Goal: Information Seeking & Learning: Learn about a topic

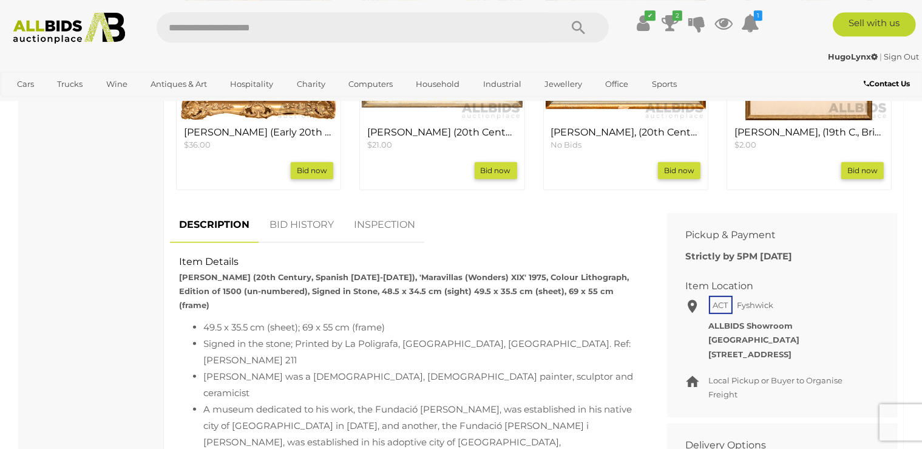
scroll to position [624, 0]
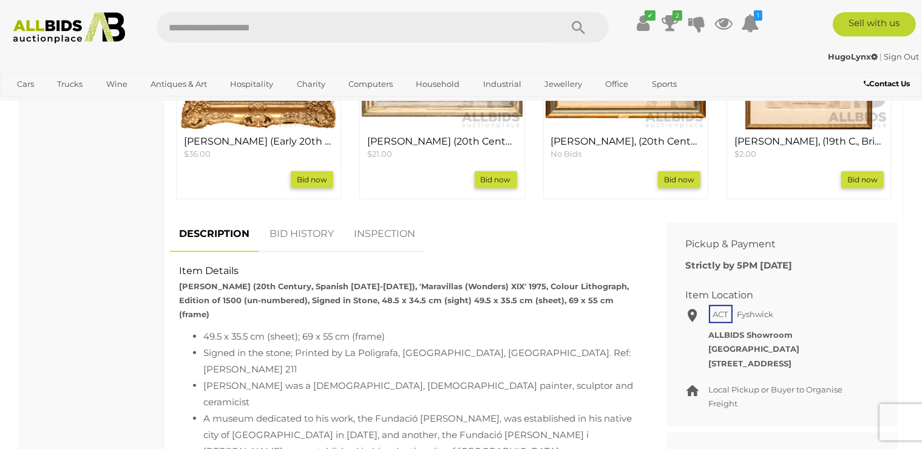
click at [308, 231] on link "BID HISTORY" at bounding box center [302, 234] width 83 height 36
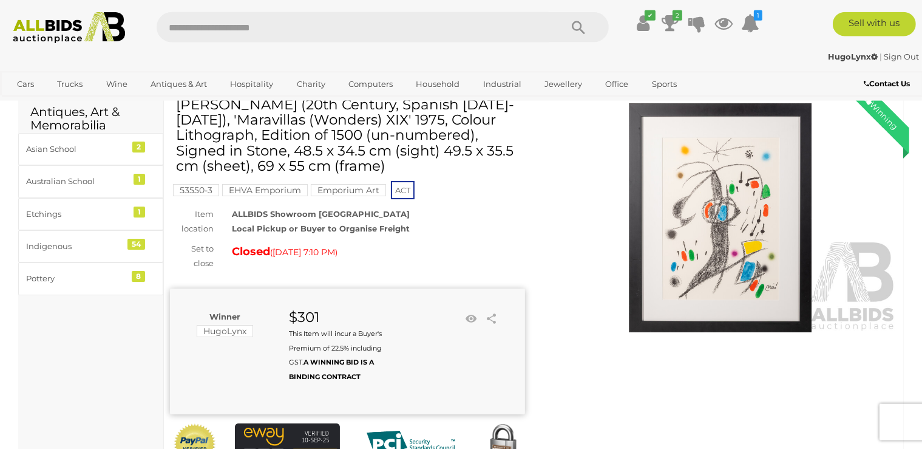
scroll to position [13, 0]
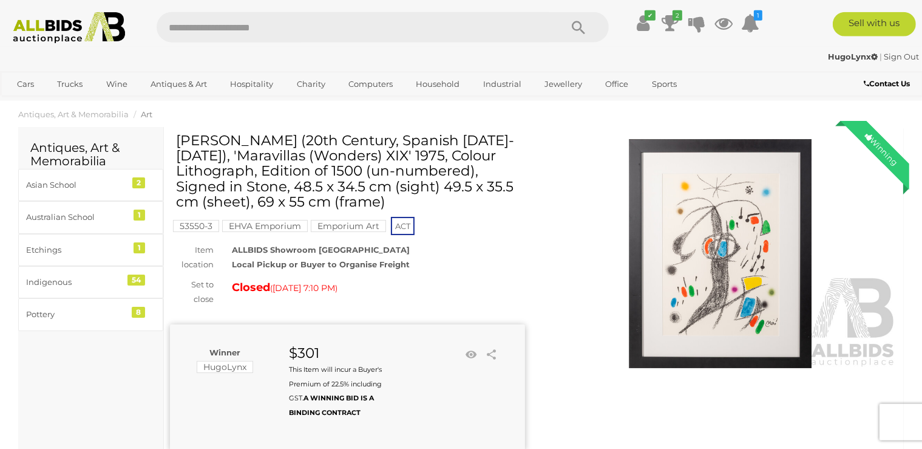
click at [901, 239] on div at bounding box center [720, 253] width 373 height 241
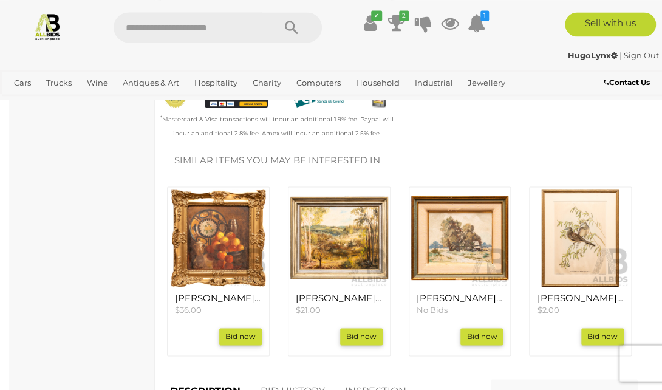
scroll to position [503, 0]
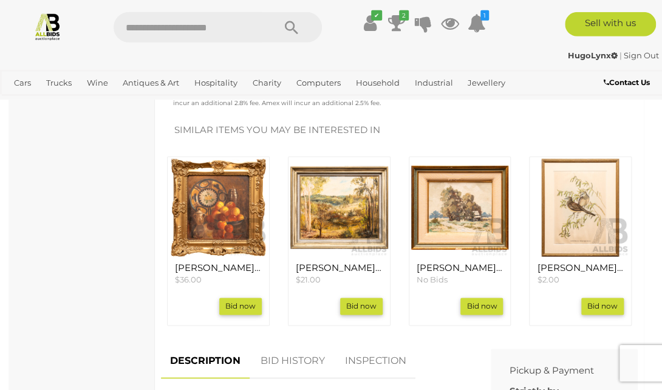
click at [282, 363] on link "BID HISTORY" at bounding box center [292, 361] width 83 height 36
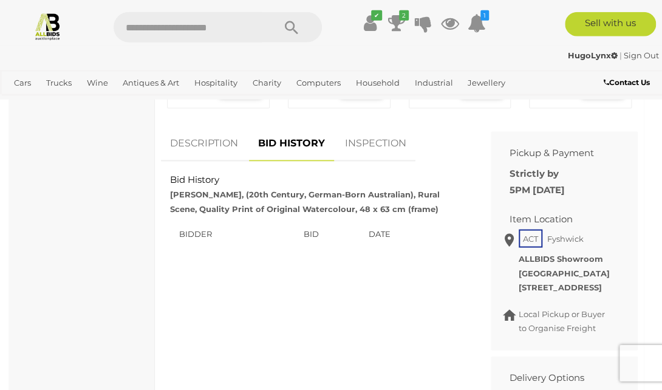
scroll to position [726, 0]
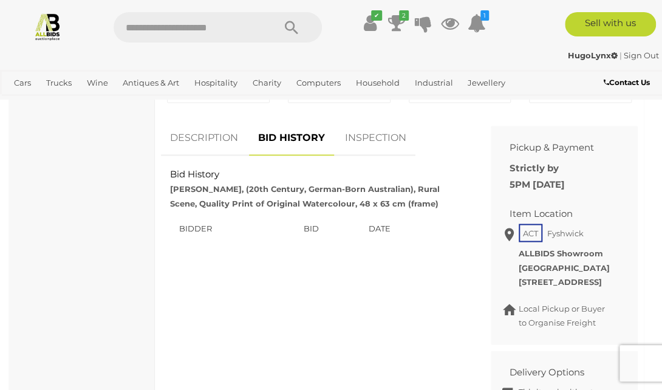
click at [203, 130] on link "DESCRIPTION" at bounding box center [204, 138] width 86 height 36
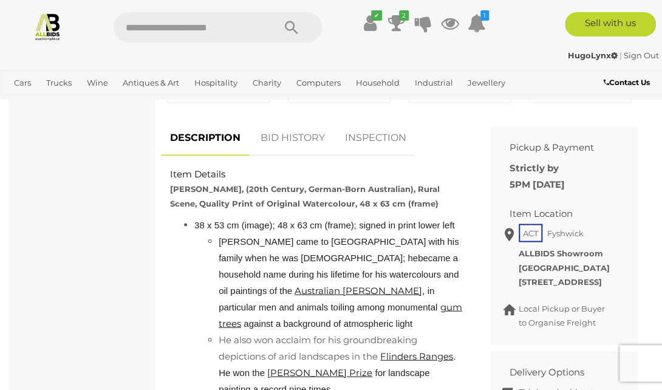
click at [293, 139] on link "BID HISTORY" at bounding box center [292, 138] width 83 height 36
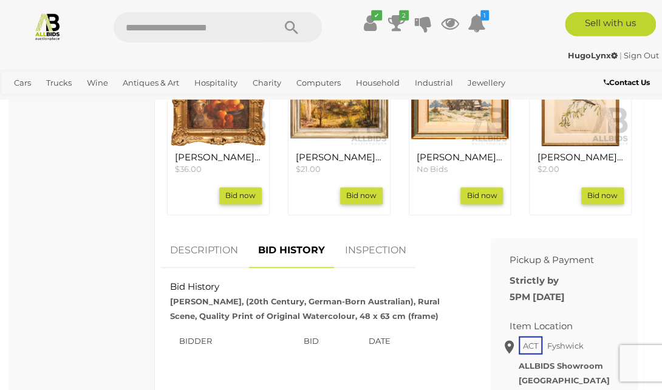
scroll to position [616, 0]
